Goal: Understand process/instructions: Learn how to perform a task or action

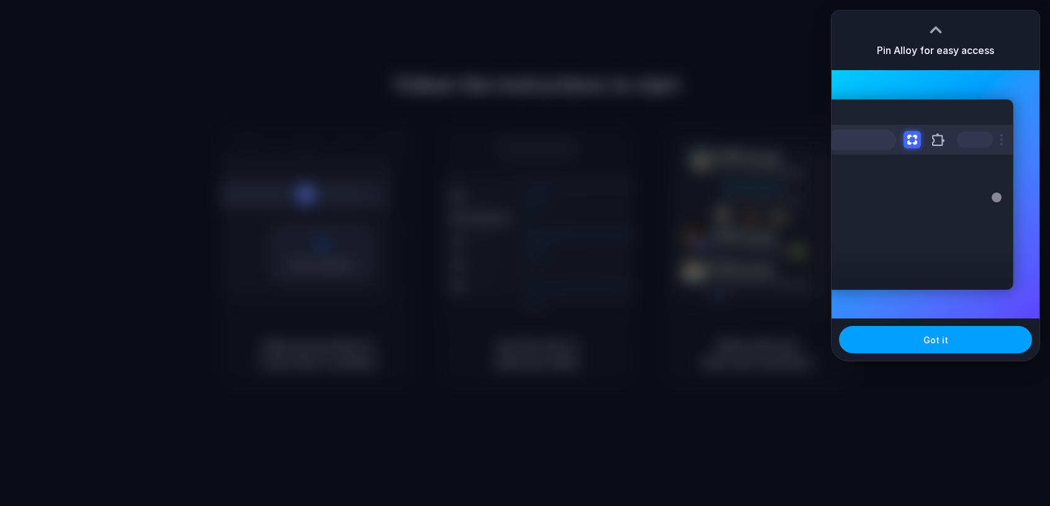
click at [922, 340] on button "Got it" at bounding box center [935, 339] width 193 height 27
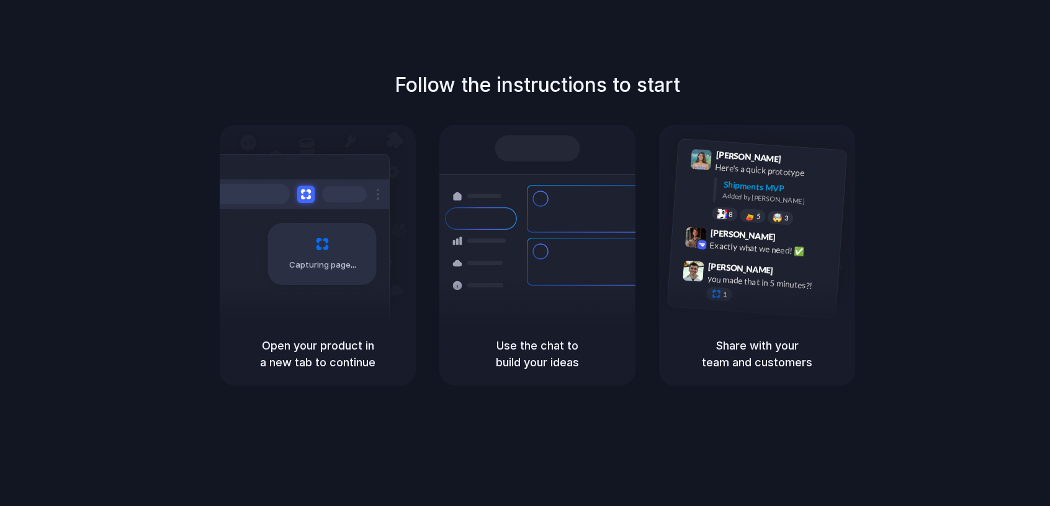
click at [554, 156] on div at bounding box center [537, 148] width 85 height 26
click at [691, 214] on div at bounding box center [699, 184] width 25 height 71
click at [701, 209] on div at bounding box center [699, 184] width 25 height 71
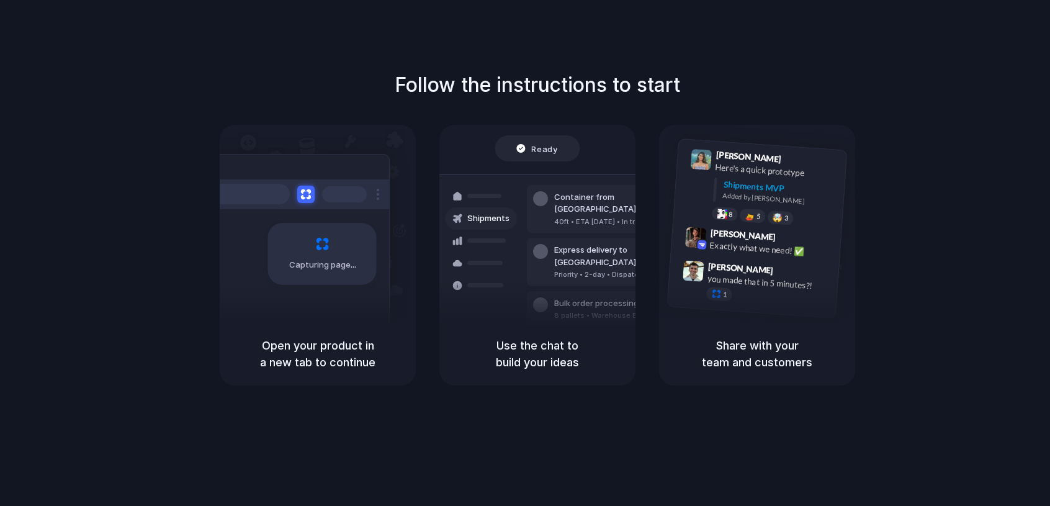
click at [546, 369] on h5 "Use the chat to build your ideas" at bounding box center [537, 354] width 166 height 34
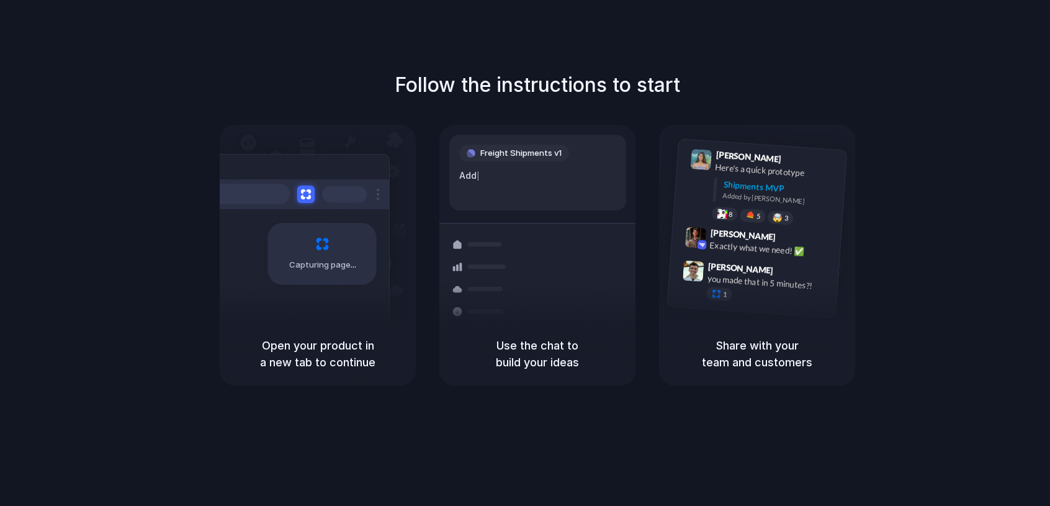
click at [572, 81] on h1 "Follow the instructions to start" at bounding box center [538, 85] width 286 height 30
click at [301, 222] on div "Capturing page" at bounding box center [295, 249] width 187 height 191
click at [564, 84] on h1 "Follow the instructions to start" at bounding box center [538, 85] width 286 height 30
click at [531, 354] on h5 "Use the chat to build your ideas" at bounding box center [537, 354] width 166 height 34
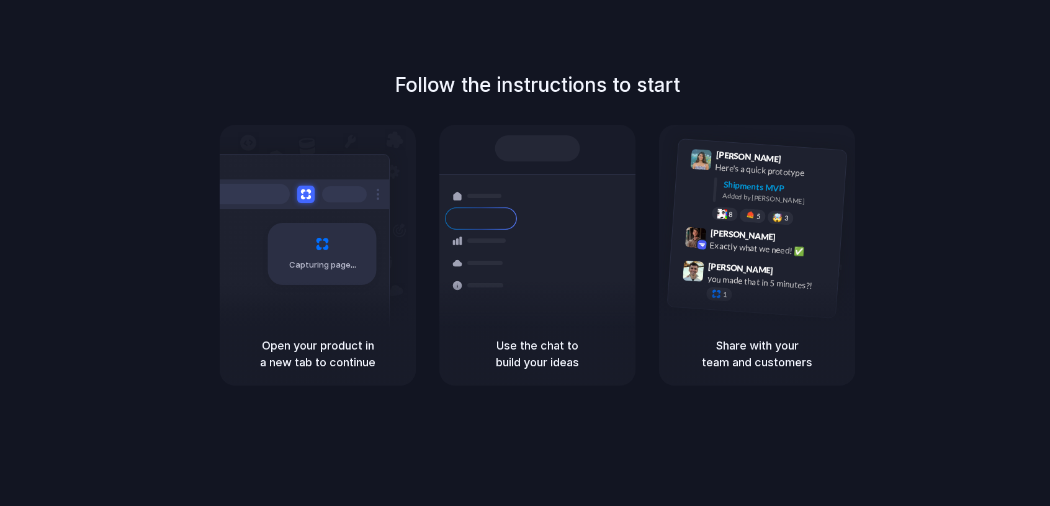
click at [545, 146] on div at bounding box center [537, 148] width 85 height 26
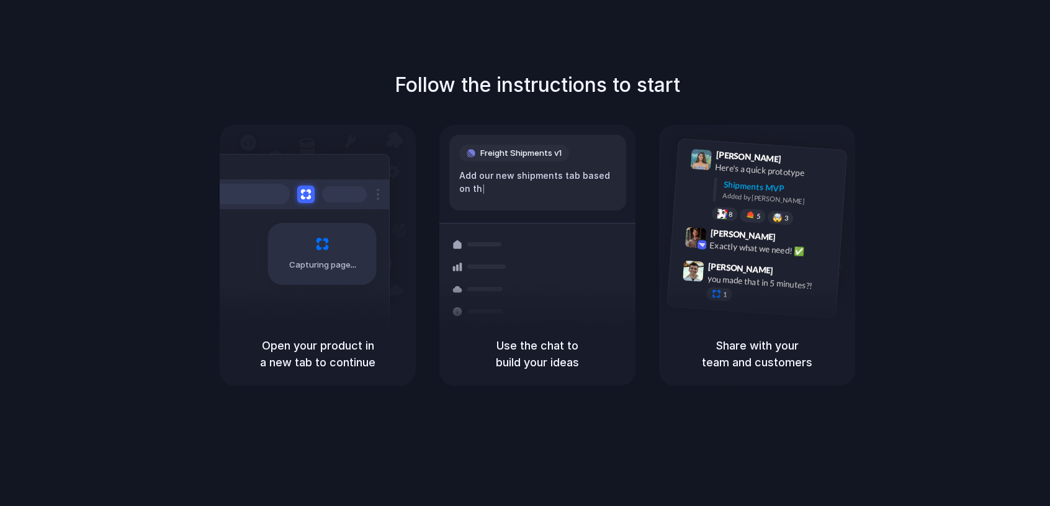
click at [552, 104] on div "Follow the instructions to start Capturing page Open your product in a new tab …" at bounding box center [537, 227] width 1050 height 315
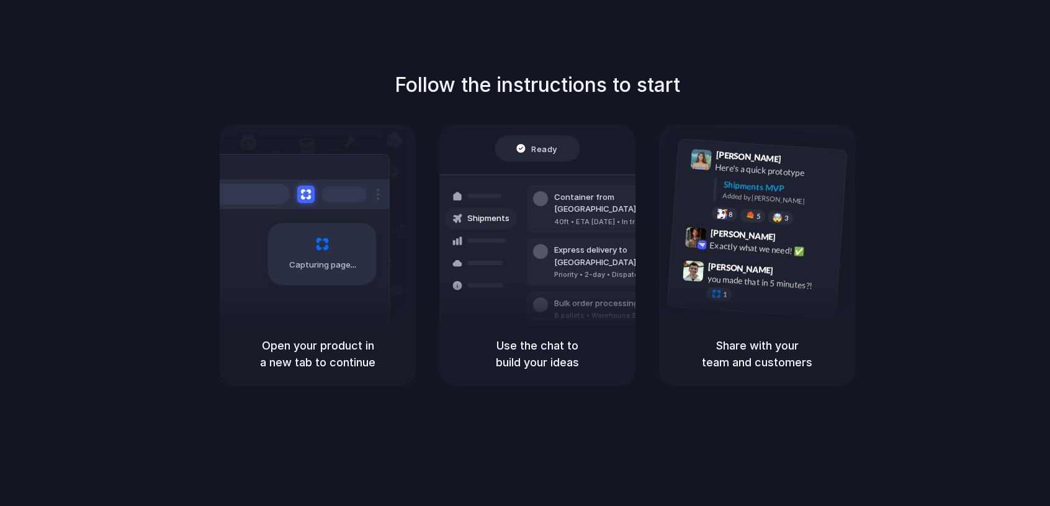
click at [545, 149] on span "Ready" at bounding box center [545, 148] width 26 height 12
click at [579, 269] on div "Priority • 2-day • Dispatched" at bounding box center [621, 274] width 134 height 11
